Goal: Task Accomplishment & Management: Manage account settings

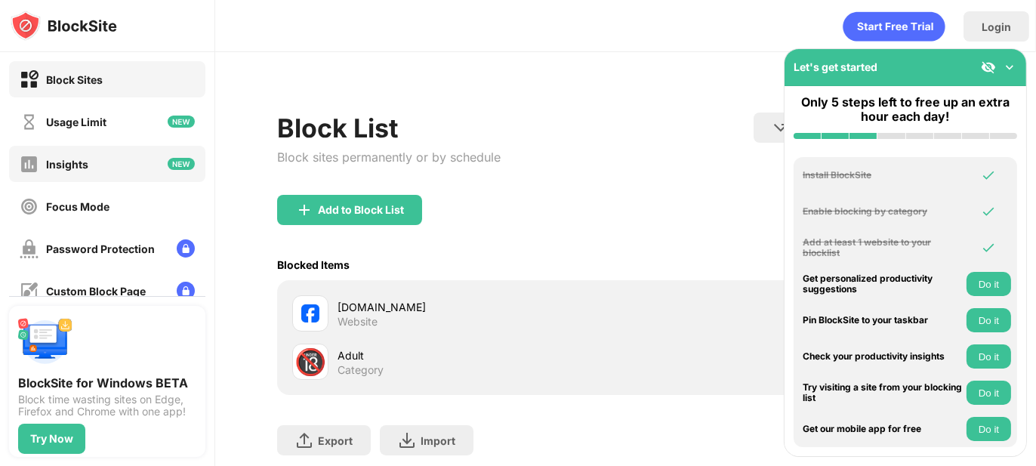
scroll to position [197, 0]
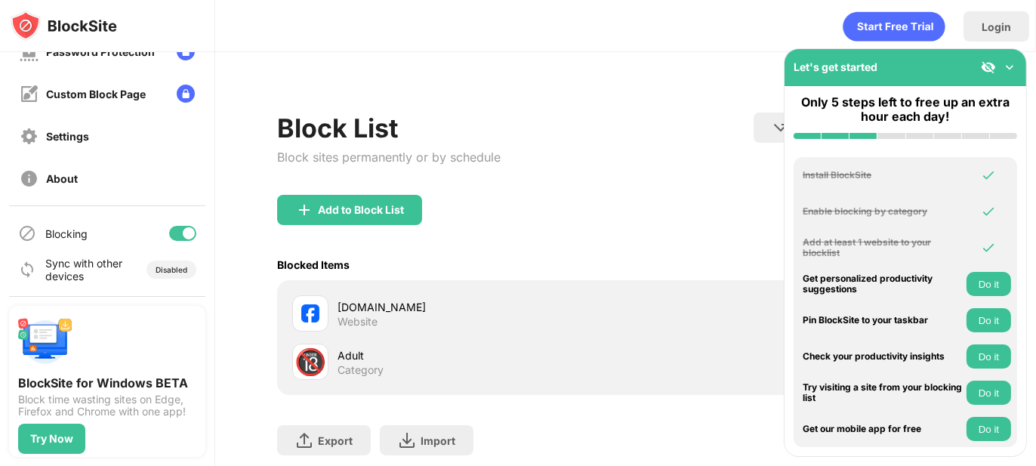
click at [169, 239] on div at bounding box center [182, 233] width 27 height 15
